Goal: Task Accomplishment & Management: Manage account settings

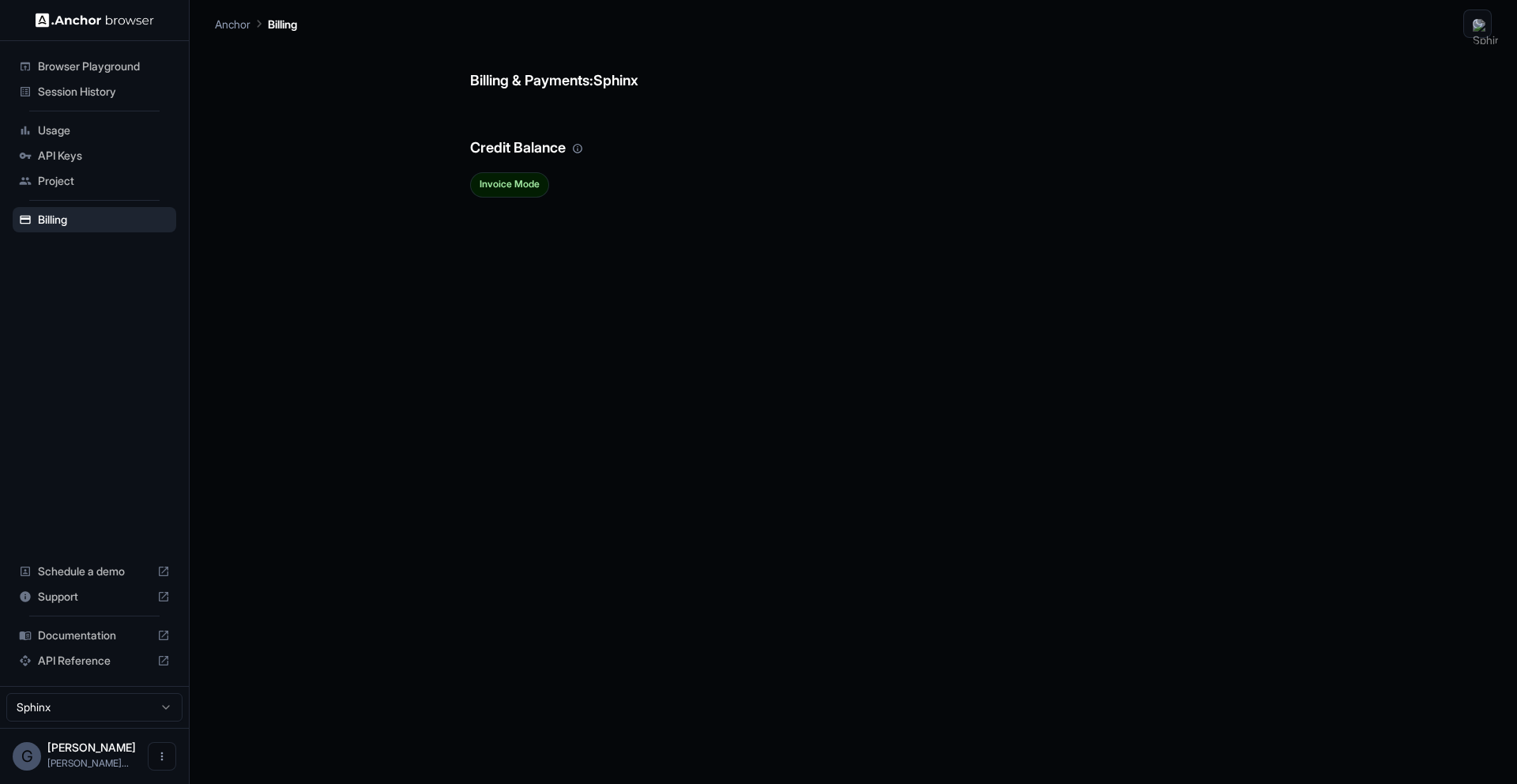
click at [98, 86] on span "Session History" at bounding box center [104, 92] width 132 height 15
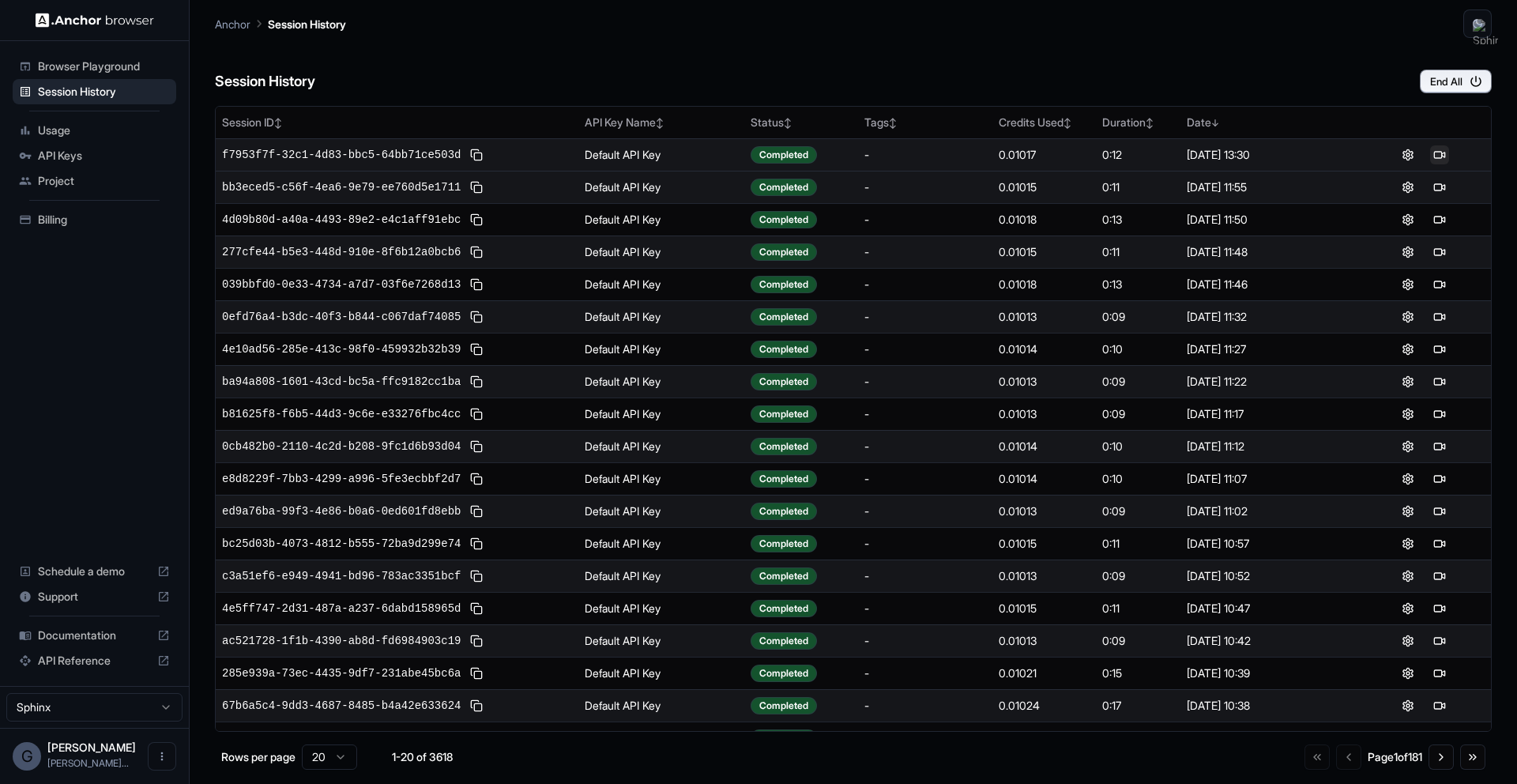
click at [1444, 157] on button at bounding box center [1440, 155] width 19 height 19
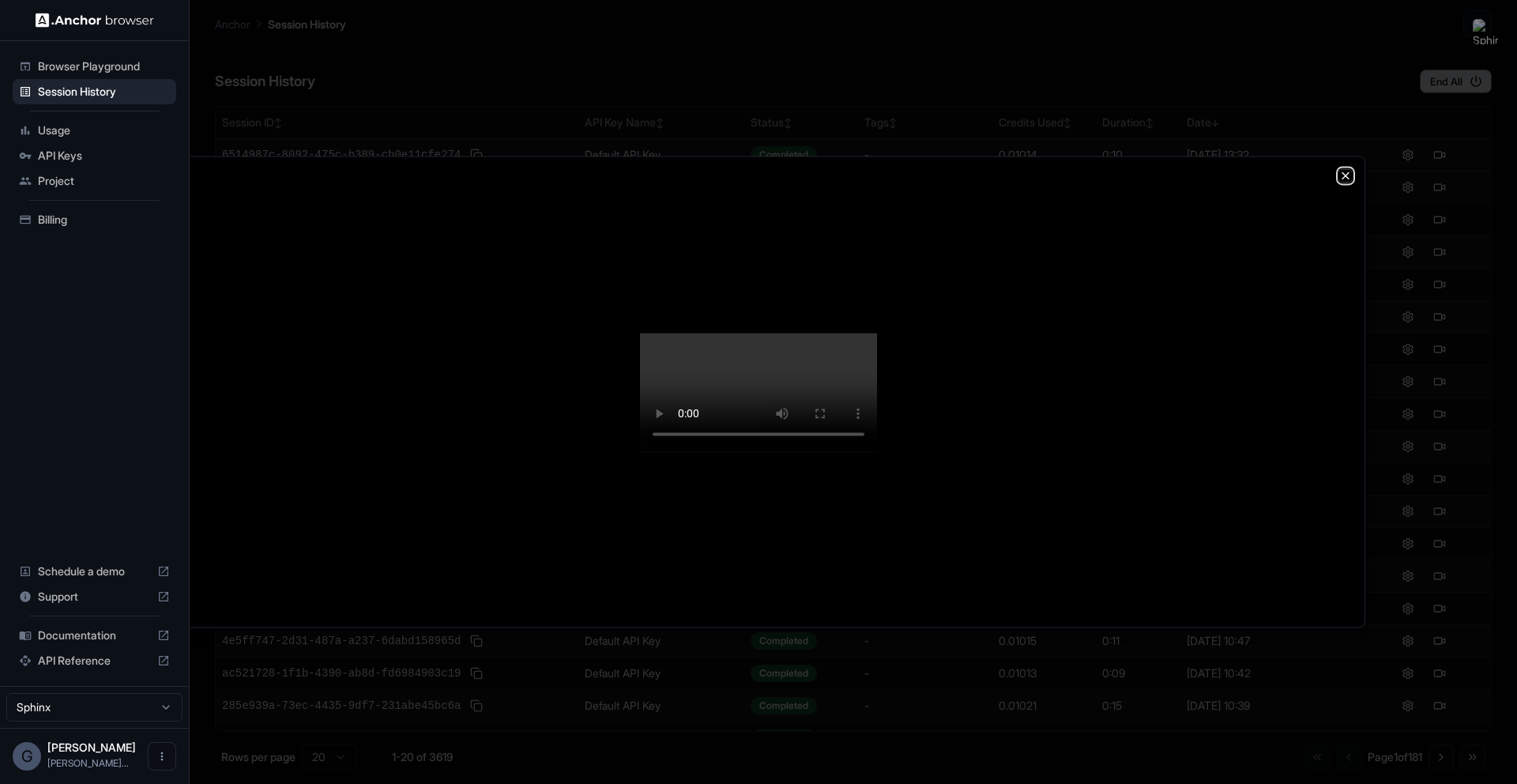
click at [1348, 172] on icon "button" at bounding box center [1345, 175] width 6 height 6
